Goal: Task Accomplishment & Management: Use online tool/utility

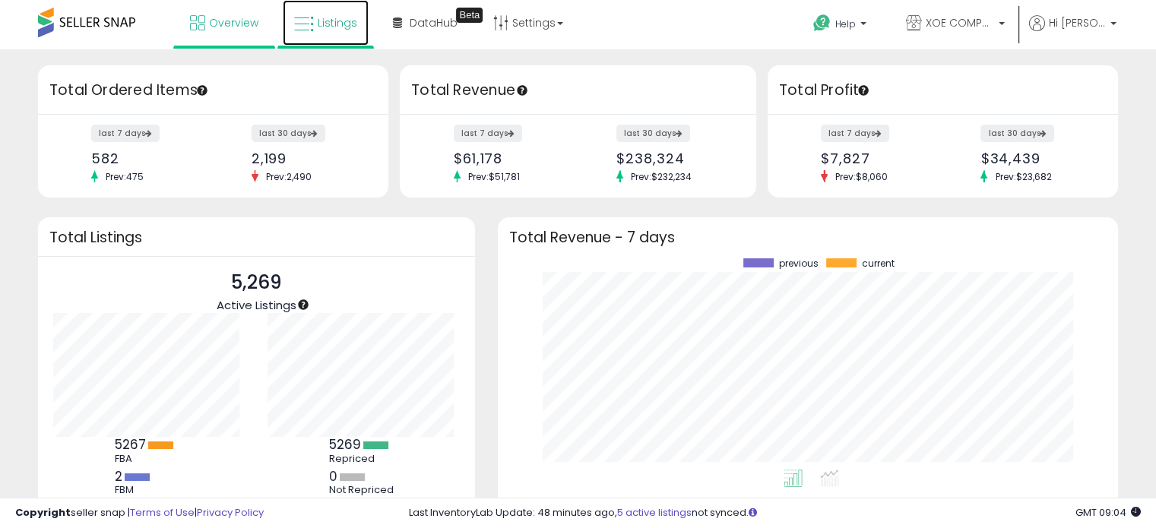
click at [344, 15] on span "Listings" at bounding box center [338, 22] width 40 height 15
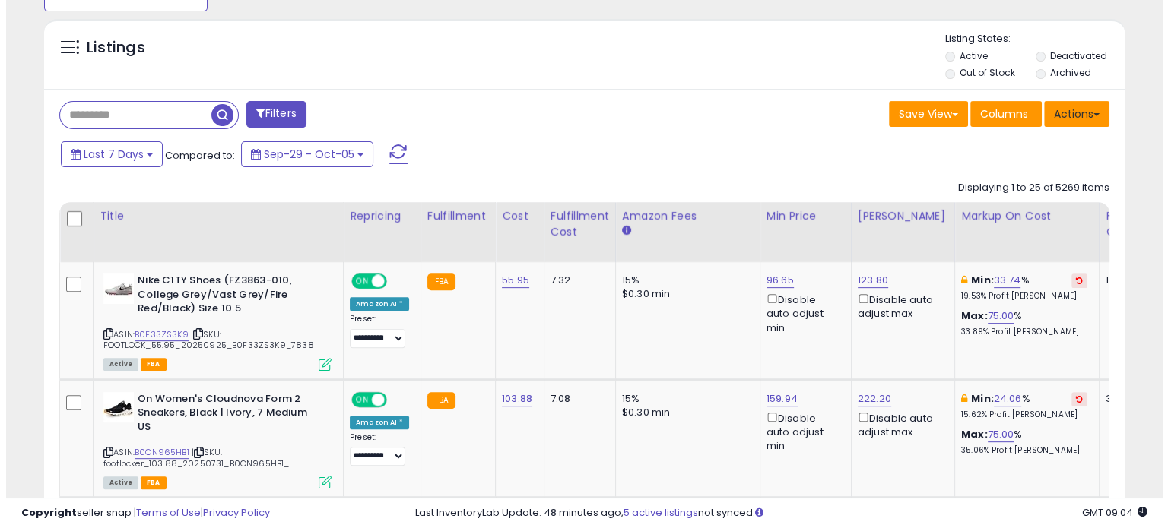
scroll to position [311, 625]
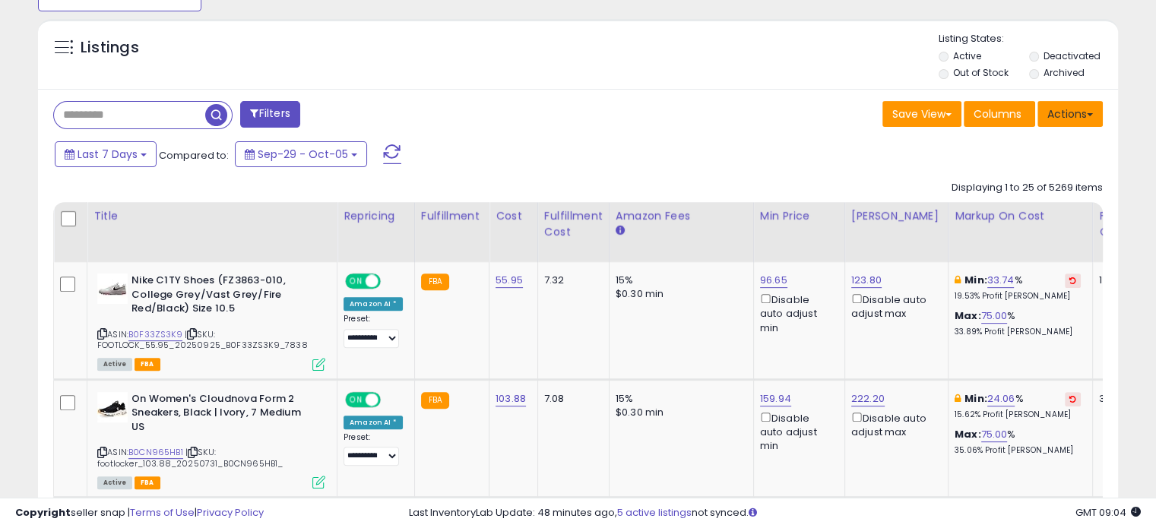
click at [1071, 111] on button "Actions" at bounding box center [1070, 114] width 65 height 26
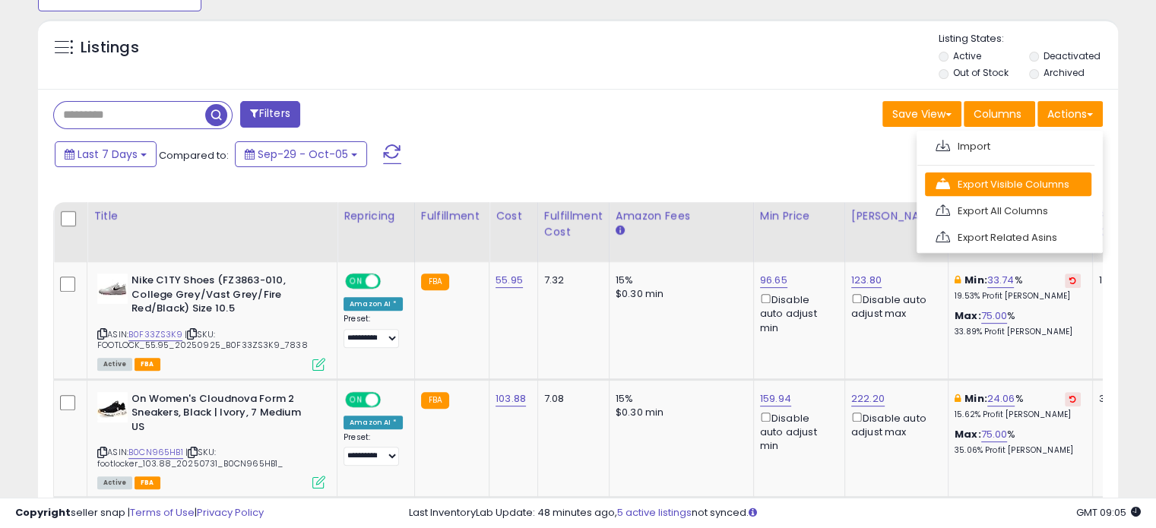
click at [1007, 173] on link "Export Visible Columns" at bounding box center [1008, 185] width 167 height 24
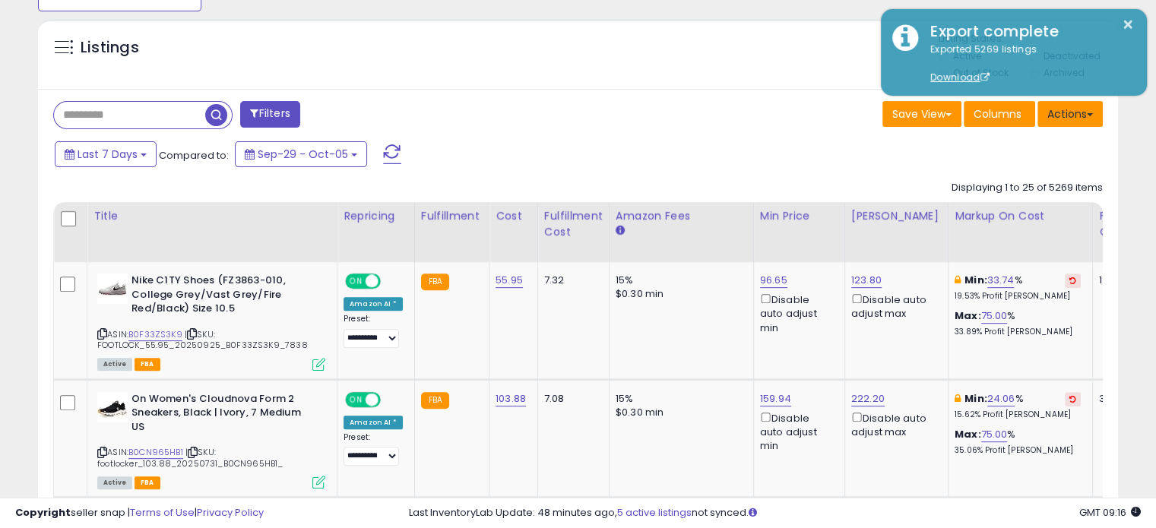
click at [1068, 110] on button "Actions" at bounding box center [1070, 114] width 65 height 26
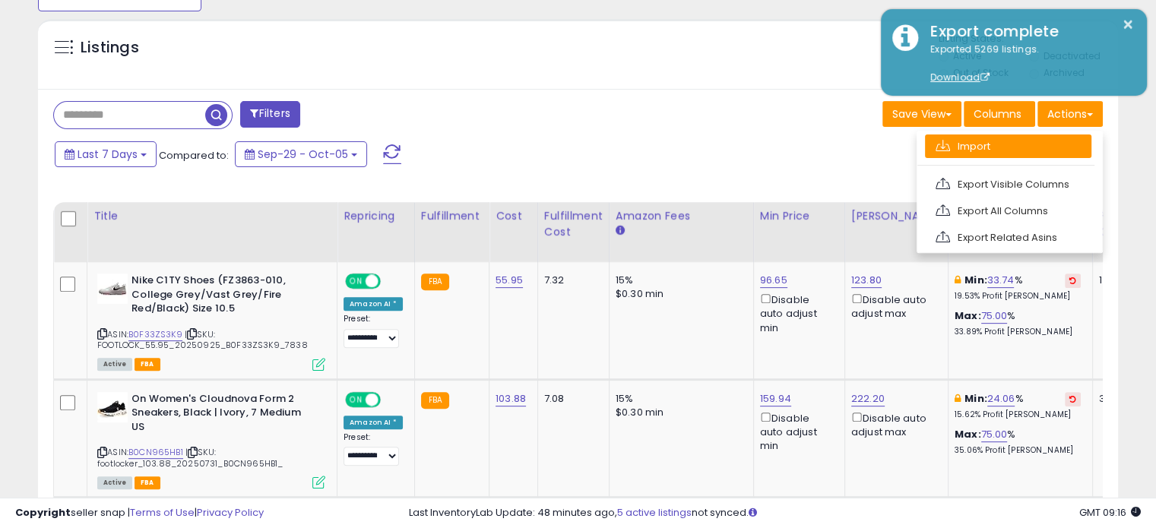
click at [1000, 141] on link "Import" at bounding box center [1008, 147] width 167 height 24
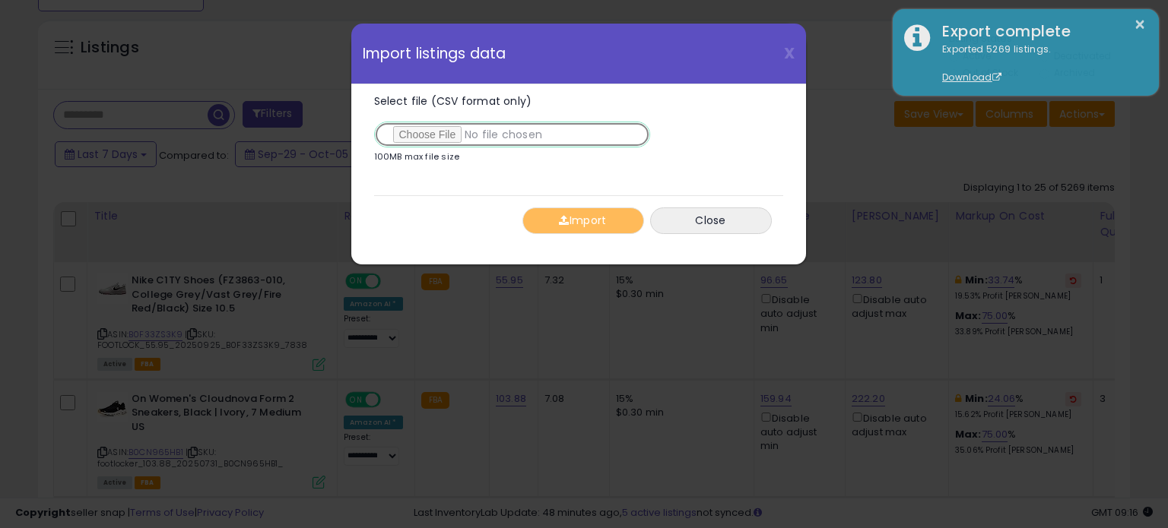
click at [440, 137] on input "Select file (CSV format only)" at bounding box center [512, 135] width 276 height 26
type input "**********"
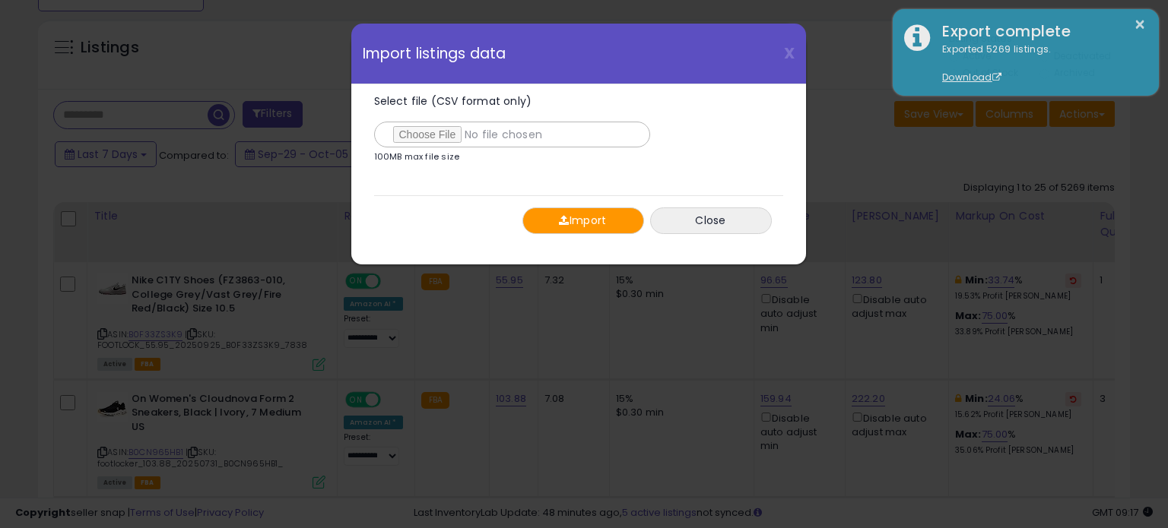
click at [559, 216] on span "button" at bounding box center [564, 220] width 10 height 11
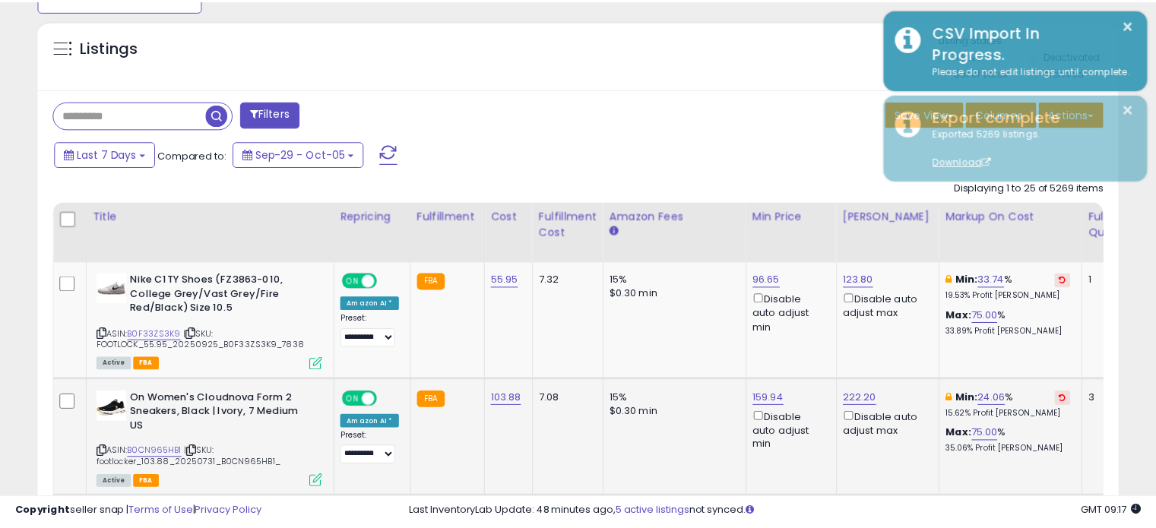
scroll to position [760034, 759720]
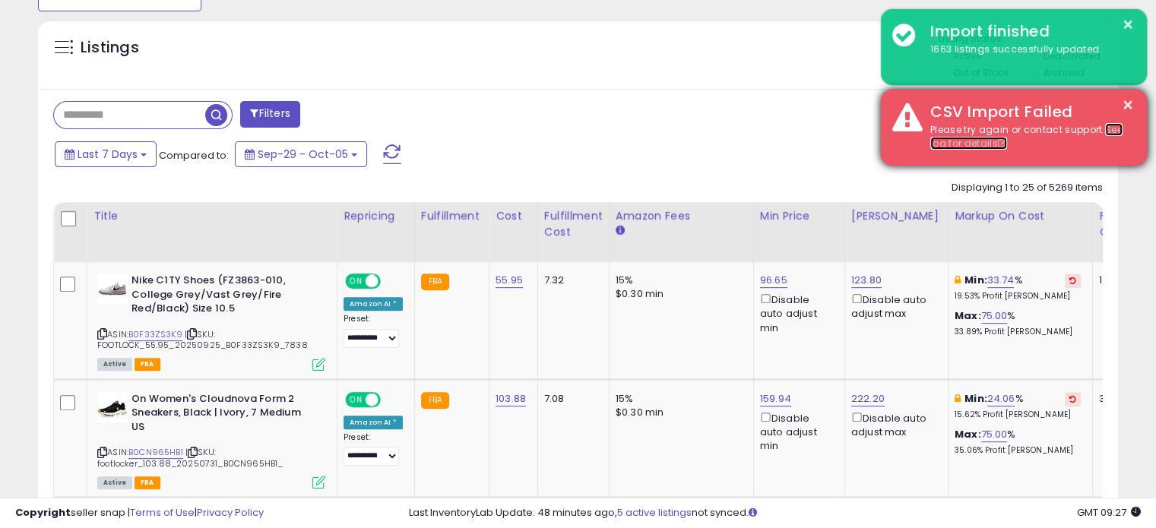
click at [1110, 124] on link "See log for details" at bounding box center [1027, 136] width 192 height 27
click at [1124, 102] on button "×" at bounding box center [1128, 105] width 12 height 19
